Goal: Task Accomplishment & Management: Complete application form

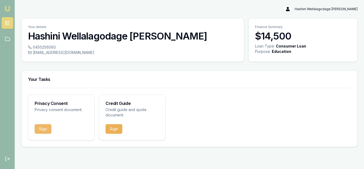
click at [38, 131] on button "Sign" at bounding box center [43, 129] width 17 height 10
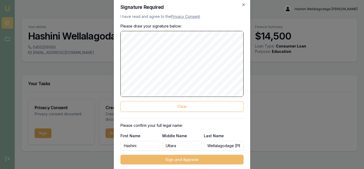
click at [184, 159] on button "Sign and Approve" at bounding box center [181, 160] width 123 height 10
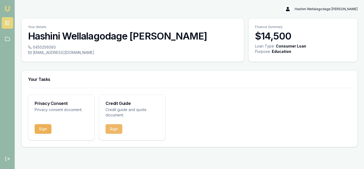
click at [115, 129] on button "Sign" at bounding box center [114, 129] width 17 height 10
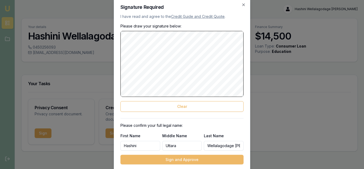
click at [185, 161] on button "Sign and Approve" at bounding box center [181, 160] width 123 height 10
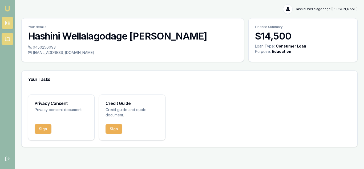
click at [7, 40] on icon at bounding box center [7, 38] width 5 height 5
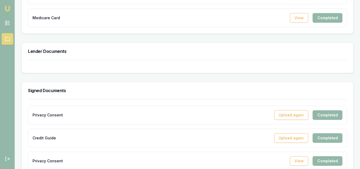
scroll to position [259, 0]
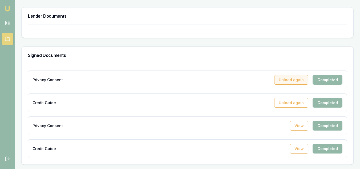
click at [297, 81] on button "Upload again" at bounding box center [291, 80] width 34 height 10
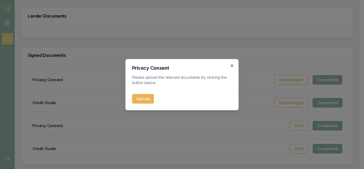
click at [233, 65] on icon "button" at bounding box center [232, 65] width 4 height 4
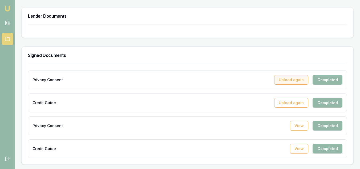
click at [287, 77] on button "Upload again" at bounding box center [291, 80] width 34 height 10
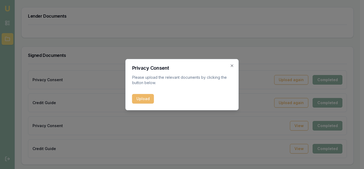
click at [147, 99] on button "Upload" at bounding box center [143, 99] width 22 height 10
click at [234, 65] on div "Privacy Consent Please upload the relevant documents by clicking the button bel…" at bounding box center [182, 84] width 113 height 51
click at [232, 66] on icon "button" at bounding box center [232, 65] width 2 height 2
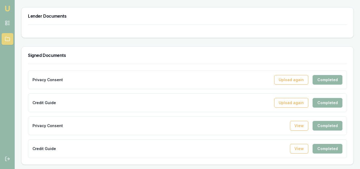
click at [330, 82] on div "Completed" at bounding box center [328, 80] width 30 height 10
click at [327, 80] on div "Completed" at bounding box center [328, 80] width 30 height 10
click at [325, 79] on div "Completed" at bounding box center [328, 80] width 30 height 10
click at [298, 81] on button "Upload again" at bounding box center [291, 80] width 34 height 10
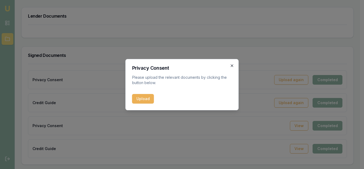
click at [232, 67] on icon "button" at bounding box center [232, 65] width 4 height 4
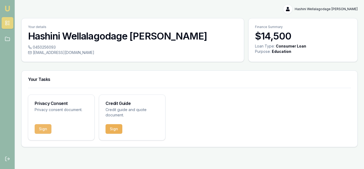
click at [43, 130] on button "Sign" at bounding box center [43, 129] width 17 height 10
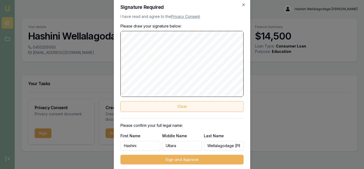
click at [180, 108] on button "Clear" at bounding box center [181, 106] width 123 height 11
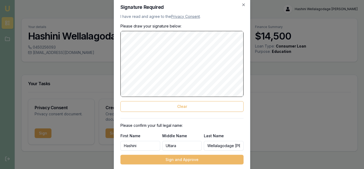
click at [178, 160] on button "Sign and Approve" at bounding box center [181, 160] width 123 height 10
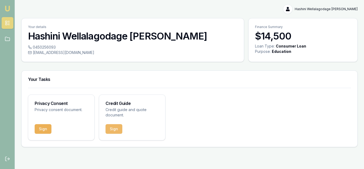
click at [114, 131] on button "Sign" at bounding box center [114, 129] width 17 height 10
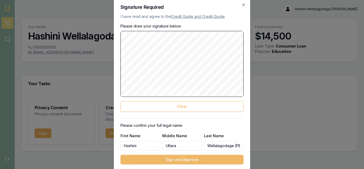
click at [173, 161] on button "Sign and Approve" at bounding box center [181, 160] width 123 height 10
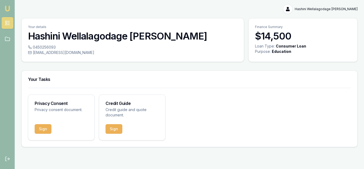
click at [73, 85] on div "Your Tasks" at bounding box center [190, 79] width 336 height 17
click at [7, 43] on link at bounding box center [8, 39] width 12 height 12
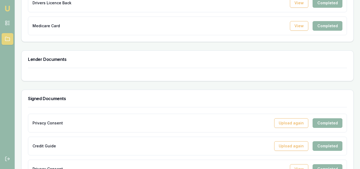
scroll to position [259, 0]
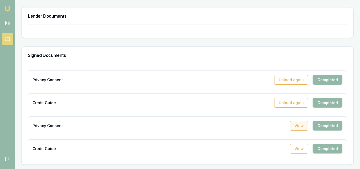
click at [301, 128] on button "View" at bounding box center [299, 126] width 18 height 10
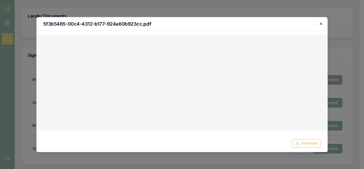
click at [322, 25] on icon "button" at bounding box center [321, 23] width 4 height 4
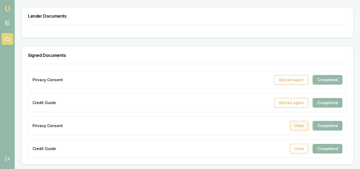
click at [307, 127] on button "View" at bounding box center [299, 126] width 18 height 10
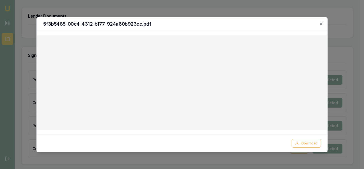
click at [322, 21] on icon "button" at bounding box center [321, 23] width 4 height 4
